Goal: Task Accomplishment & Management: Manage account settings

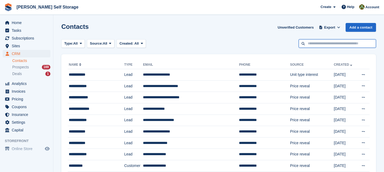
click at [313, 44] on input "text" at bounding box center [337, 43] width 77 height 9
type input "**"
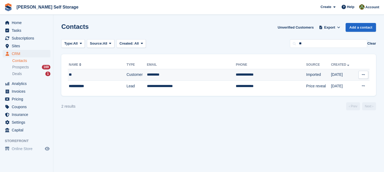
click at [160, 76] on td "*********" at bounding box center [191, 74] width 89 height 11
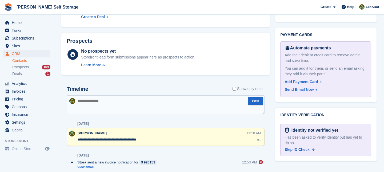
scroll to position [296, 0]
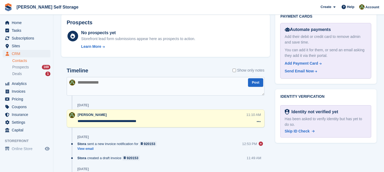
click at [80, 83] on textarea at bounding box center [166, 86] width 198 height 19
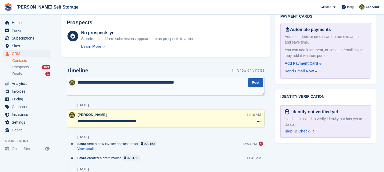
type textarea "**********"
click at [258, 83] on button "Post" at bounding box center [255, 82] width 15 height 9
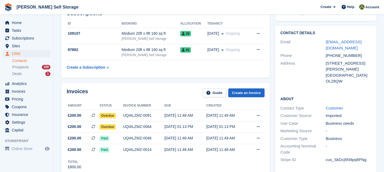
scroll to position [97, 0]
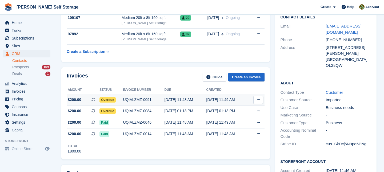
click at [110, 99] on span "Overdue" at bounding box center [107, 99] width 16 height 5
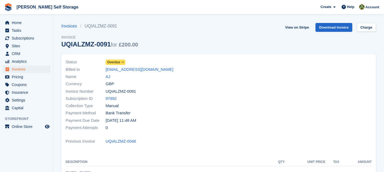
click at [124, 62] on icon at bounding box center [122, 62] width 3 height 3
click at [123, 63] on icon at bounding box center [122, 62] width 3 height 3
click at [117, 64] on span "Overdue" at bounding box center [113, 62] width 13 height 5
click at [117, 61] on span "Overdue" at bounding box center [113, 62] width 13 height 5
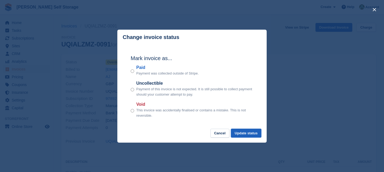
click at [243, 134] on button "Update status" at bounding box center [246, 132] width 30 height 9
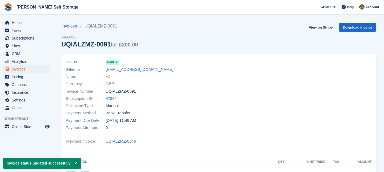
click at [109, 77] on link "AJ" at bounding box center [108, 77] width 5 height 6
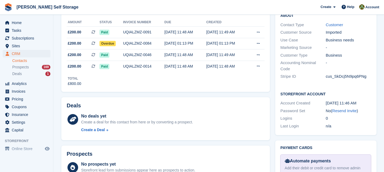
scroll to position [164, 0]
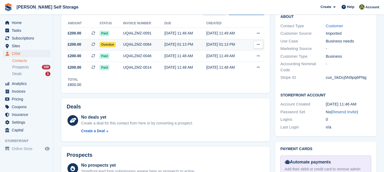
click at [110, 45] on span "Overdue" at bounding box center [107, 44] width 16 height 5
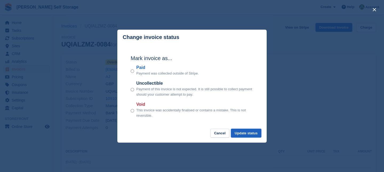
click at [245, 132] on button "Update status" at bounding box center [246, 132] width 30 height 9
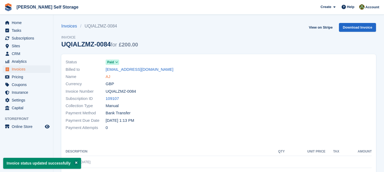
click at [110, 77] on link "AJ" at bounding box center [108, 77] width 5 height 6
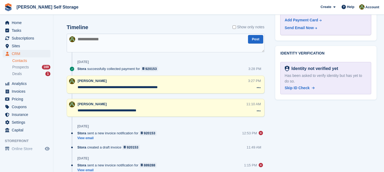
scroll to position [339, 0]
